Goal: Understand process/instructions: Learn how to perform a task or action

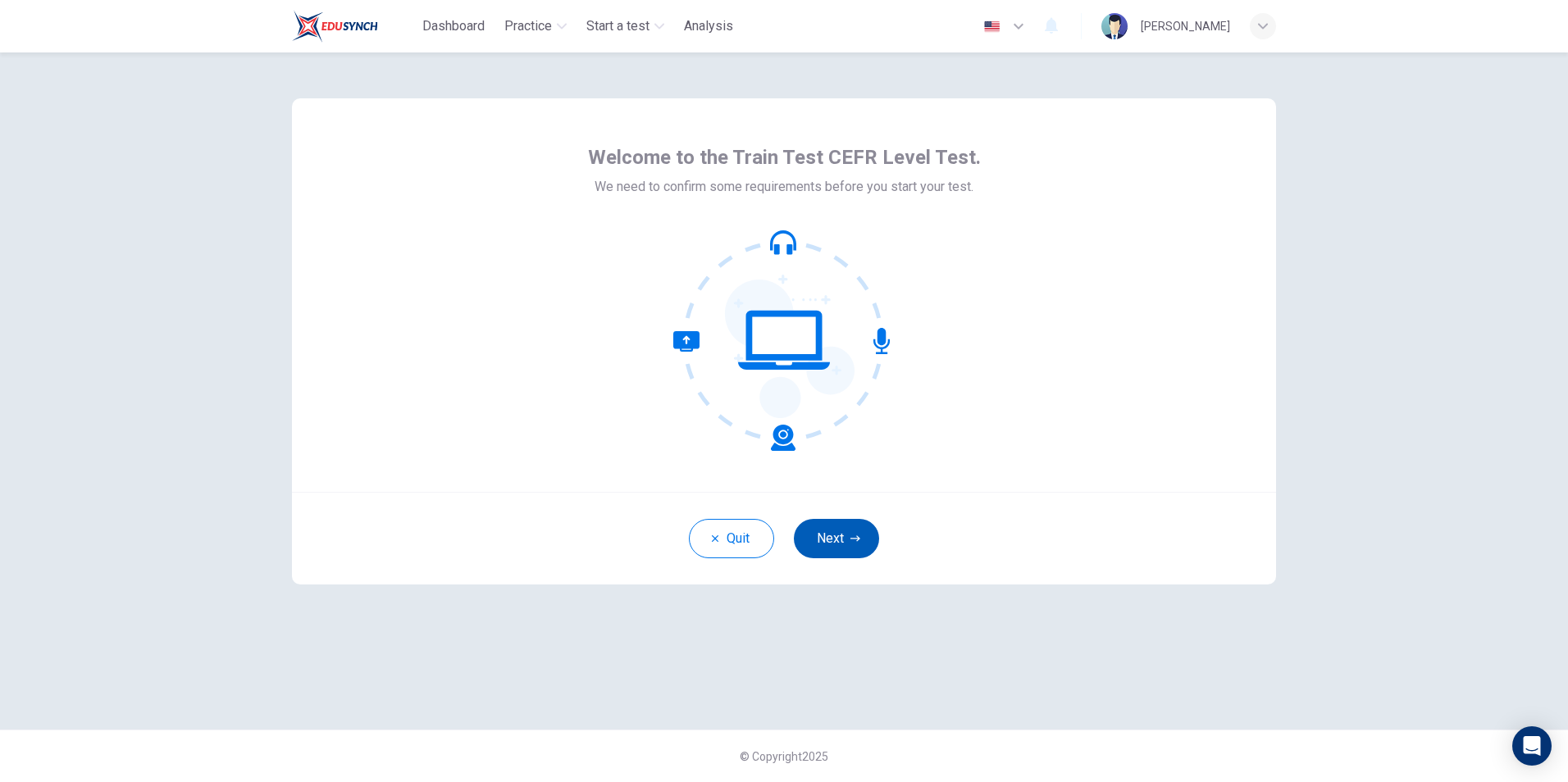
click at [812, 546] on button "Next" at bounding box center [837, 538] width 85 height 39
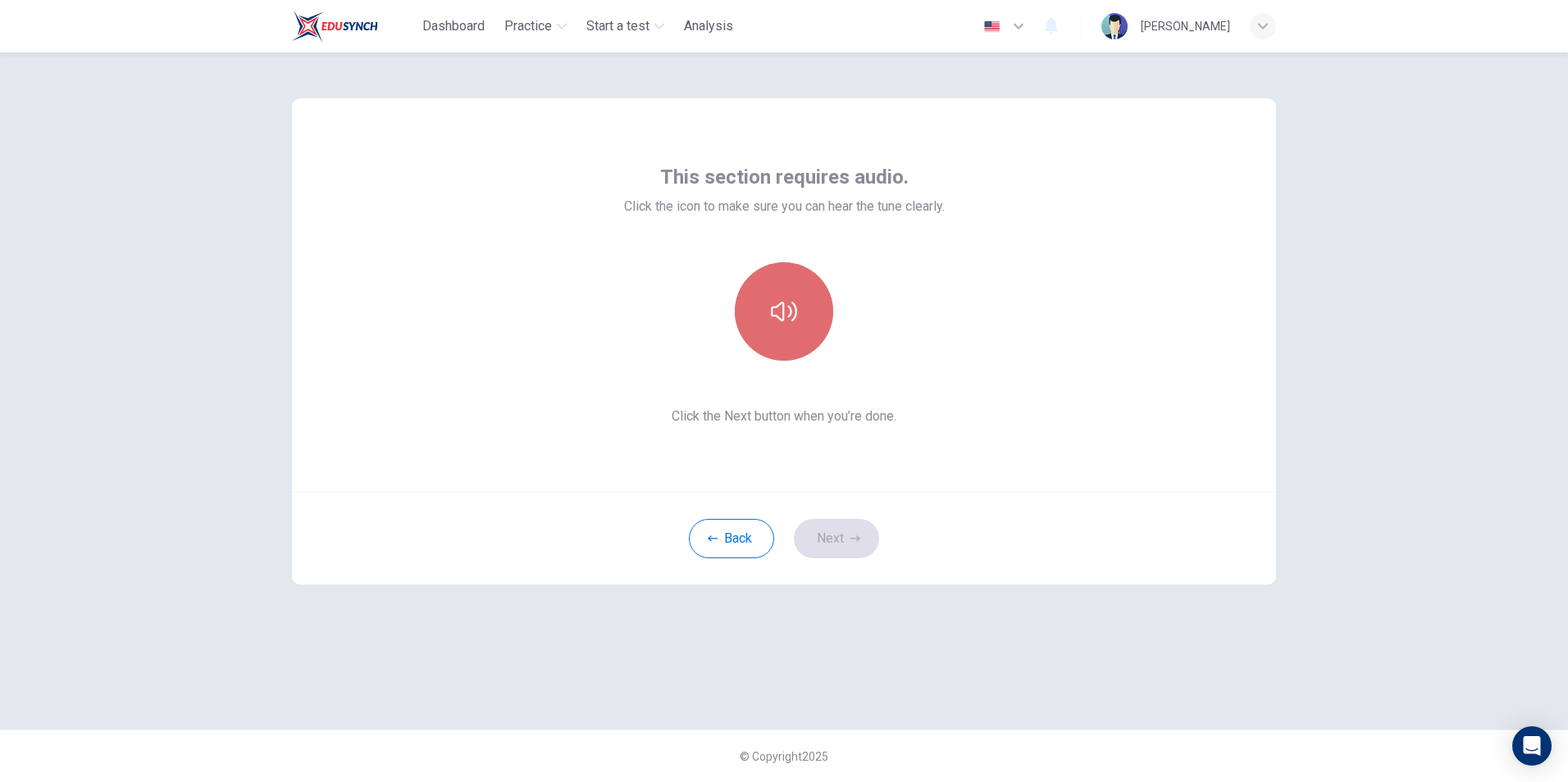
click at [774, 292] on button "button" at bounding box center [784, 312] width 99 height 99
click at [821, 541] on button "Next" at bounding box center [837, 538] width 85 height 39
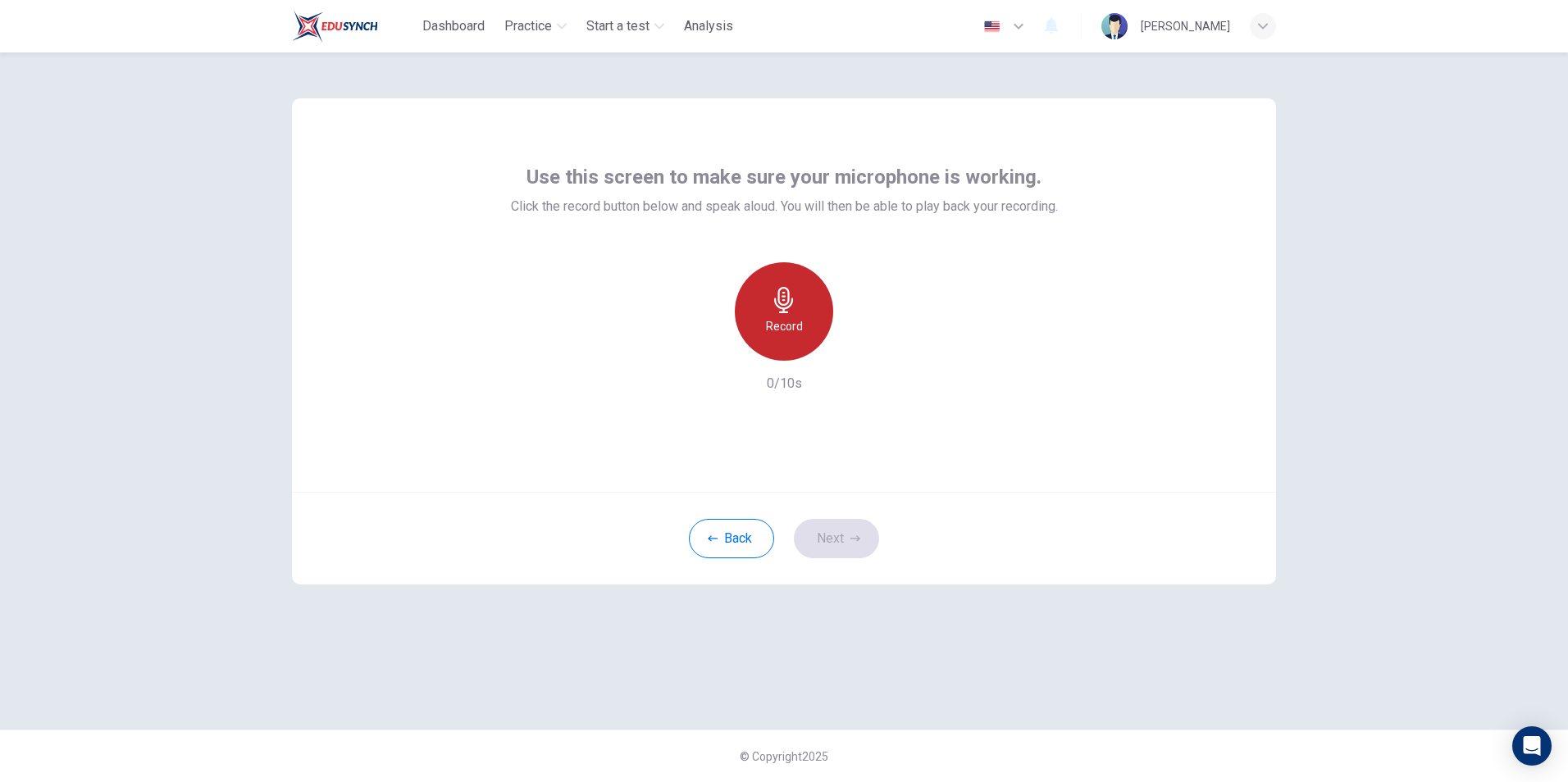
click at [805, 330] on div "Record" at bounding box center [784, 312] width 99 height 99
click at [858, 348] on icon "button" at bounding box center [860, 348] width 8 height 10
click at [822, 548] on button "Next" at bounding box center [837, 538] width 85 height 39
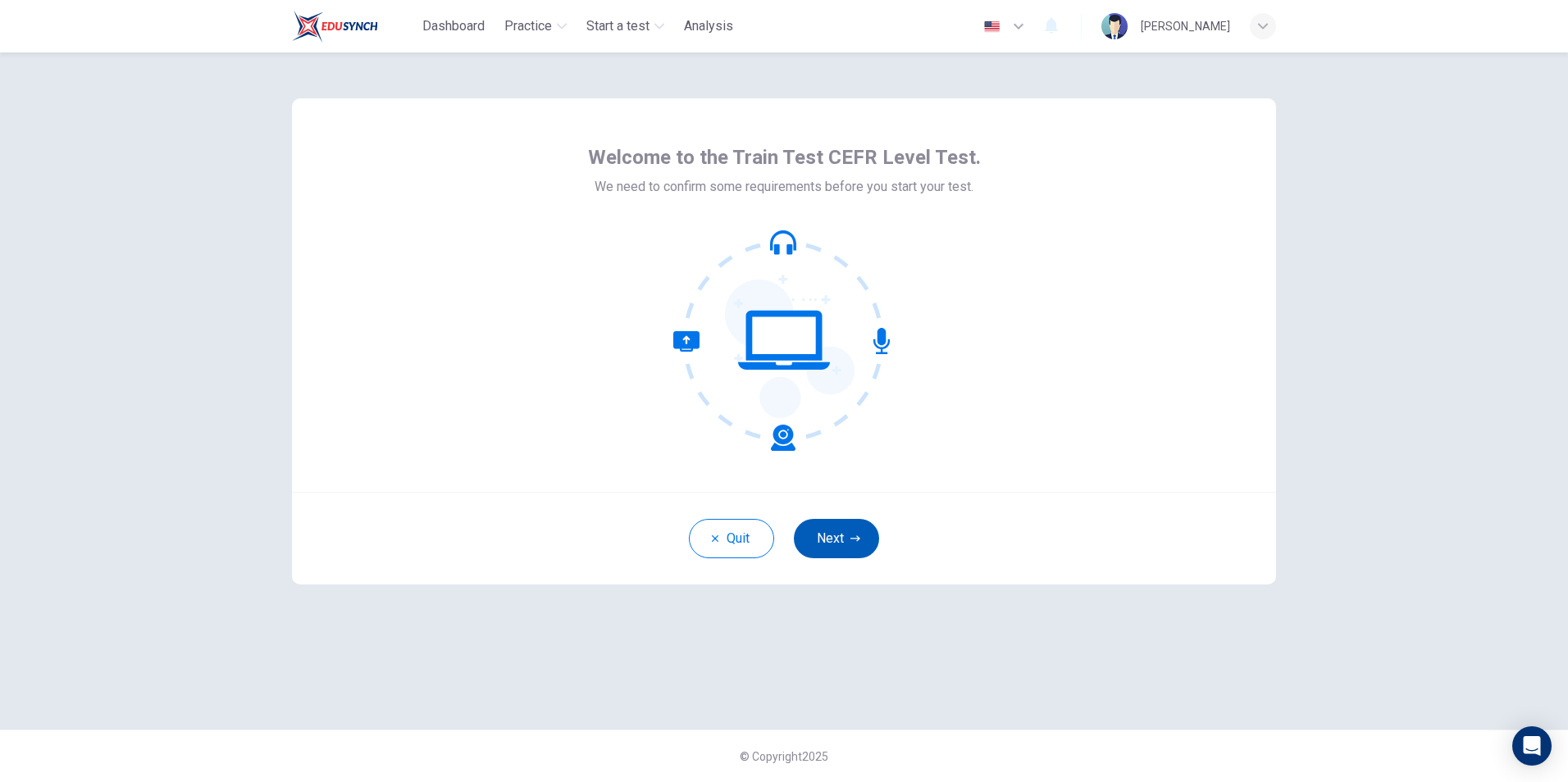
click at [841, 541] on button "Next" at bounding box center [837, 538] width 85 height 39
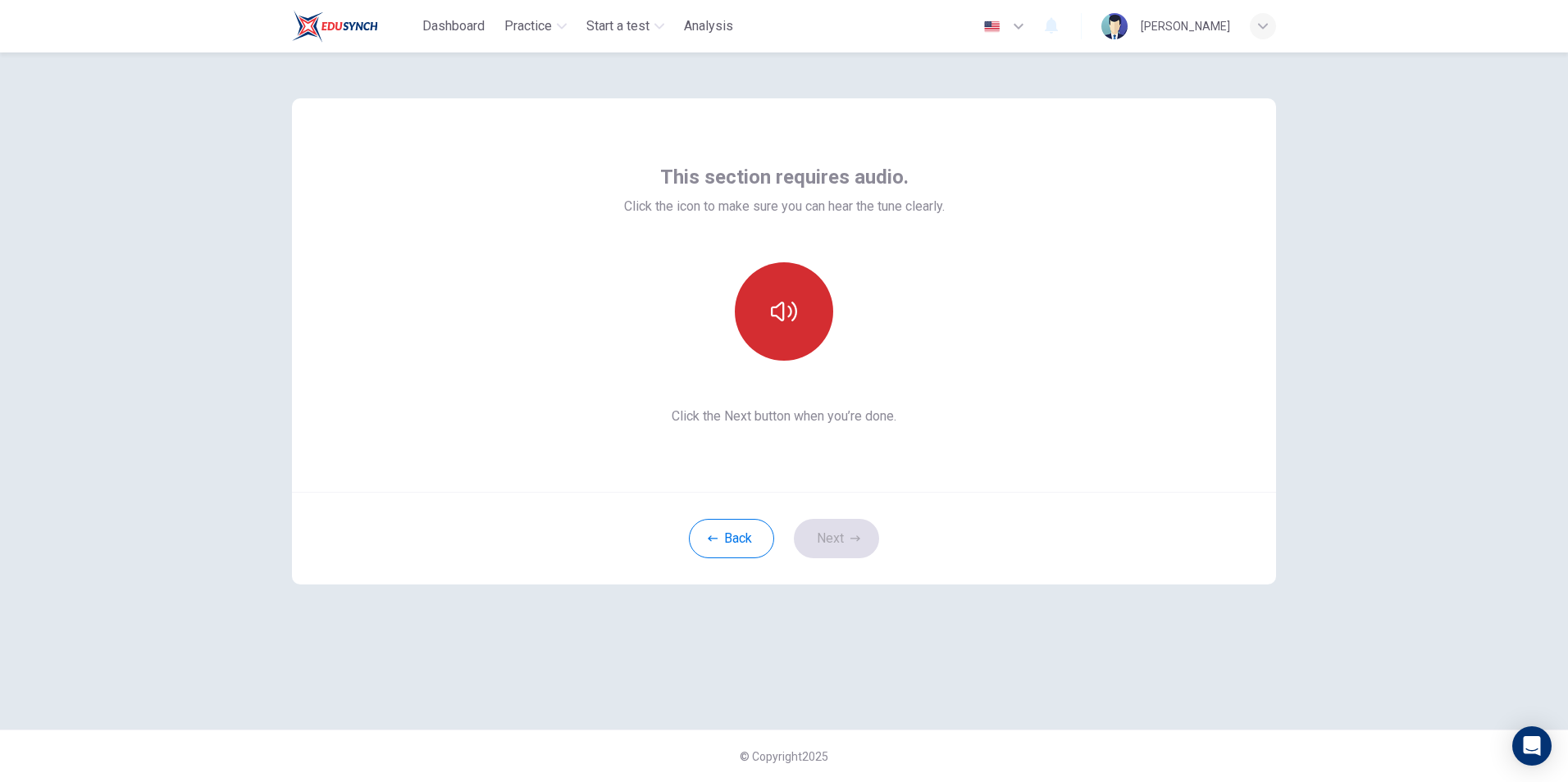
click at [785, 326] on button "button" at bounding box center [784, 312] width 99 height 99
click at [823, 532] on button "Next" at bounding box center [837, 538] width 85 height 39
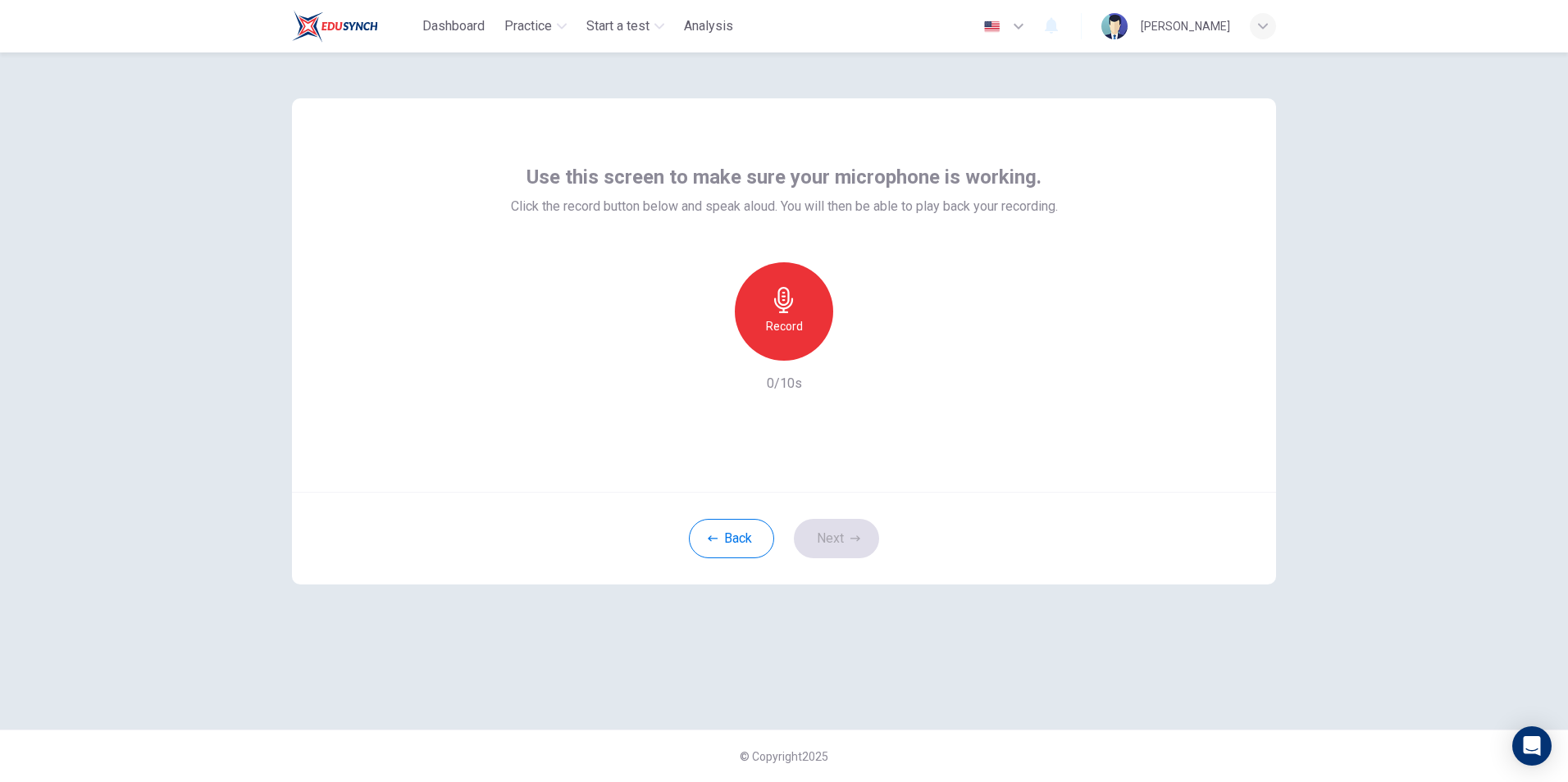
click at [799, 297] on div "Record" at bounding box center [784, 312] width 99 height 99
click at [841, 540] on button "Next" at bounding box center [837, 538] width 85 height 39
